Goal: Navigation & Orientation: Find specific page/section

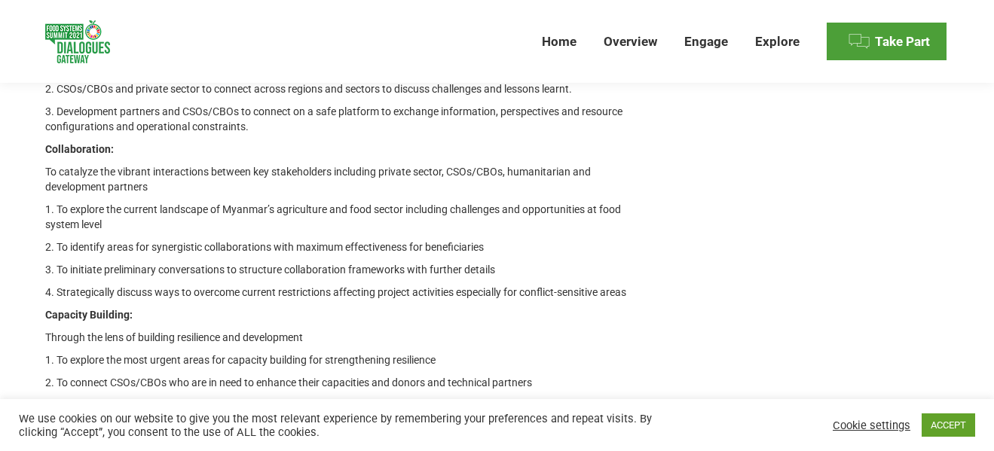
scroll to position [1690, 0]
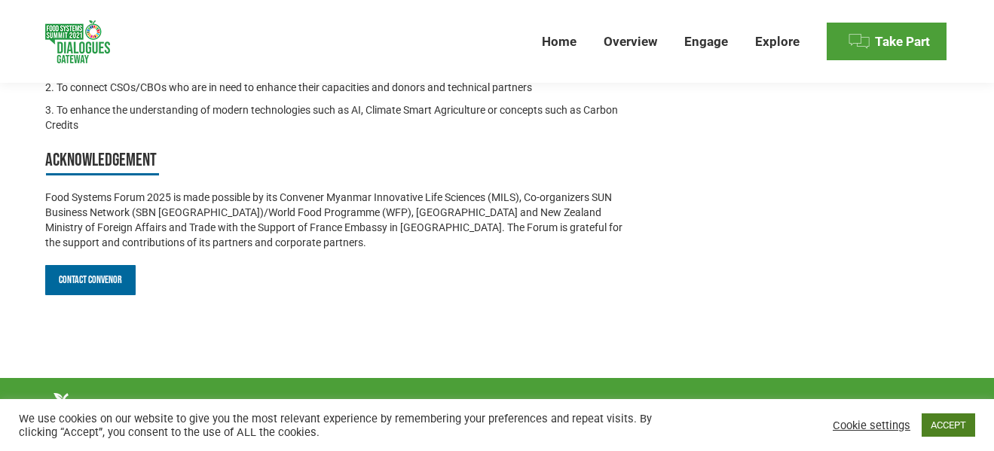
click at [948, 423] on link "ACCEPT" at bounding box center [947, 425] width 53 height 23
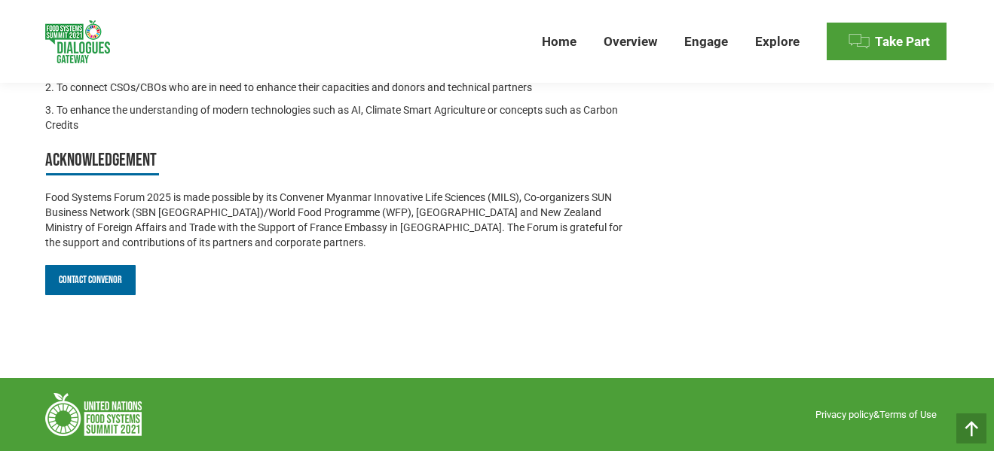
scroll to position [1590, 0]
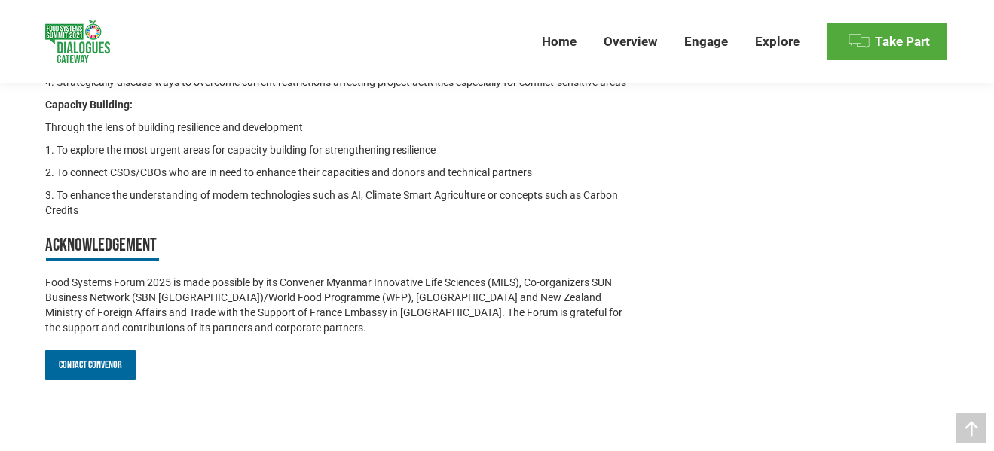
click at [896, 47] on span "Take Part" at bounding box center [902, 42] width 55 height 16
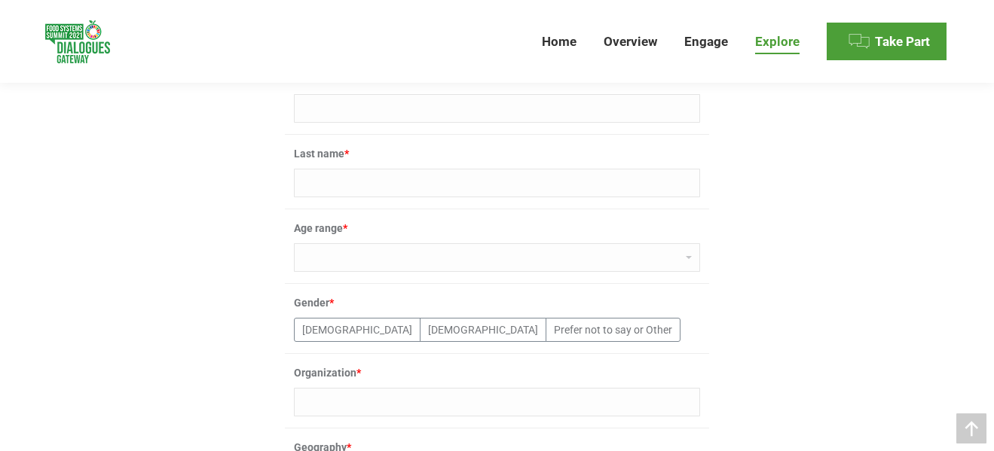
scroll to position [527, 0]
